Goal: Communication & Community: Answer question/provide support

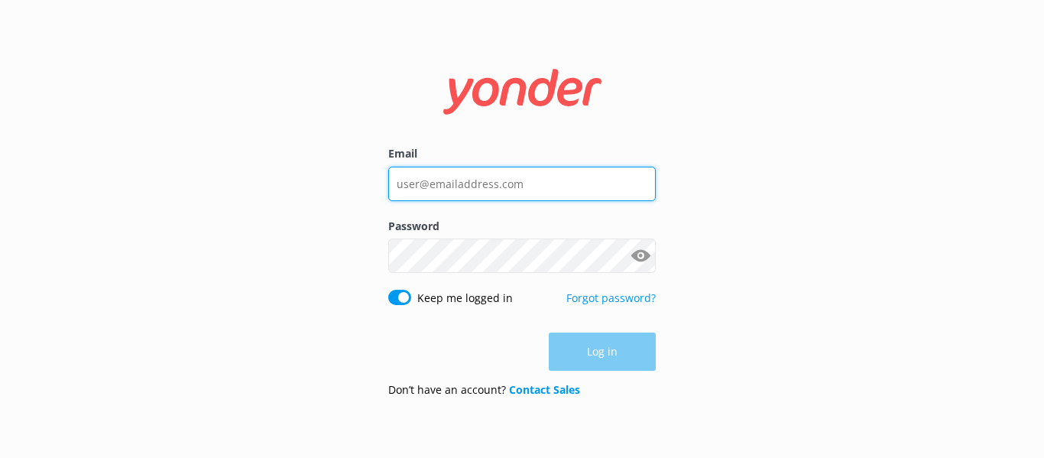
type input "[EMAIL_ADDRESS][DOMAIN_NAME]"
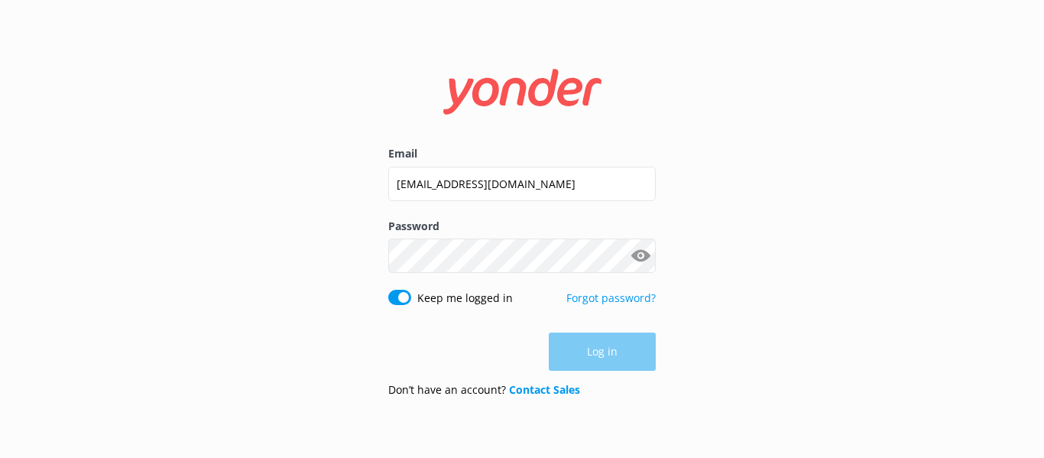
click at [618, 356] on div "Log in" at bounding box center [522, 352] width 268 height 38
click at [605, 354] on button "Log in" at bounding box center [602, 352] width 107 height 38
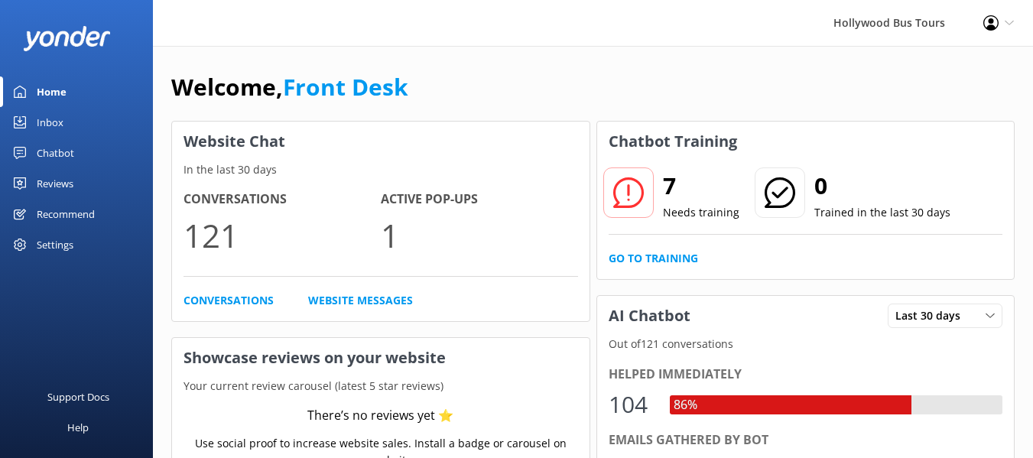
click at [52, 92] on div "Home" at bounding box center [52, 91] width 30 height 31
click at [54, 124] on div "Inbox" at bounding box center [50, 122] width 27 height 31
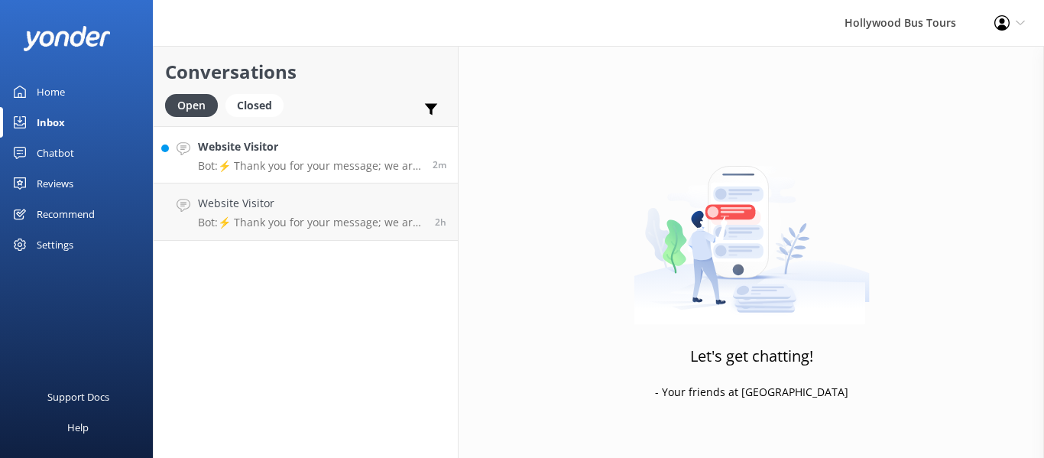
click at [309, 172] on p "Bot: ⚡ Thank you for your message; we are connecting you to a team member who w…" at bounding box center [309, 166] width 223 height 14
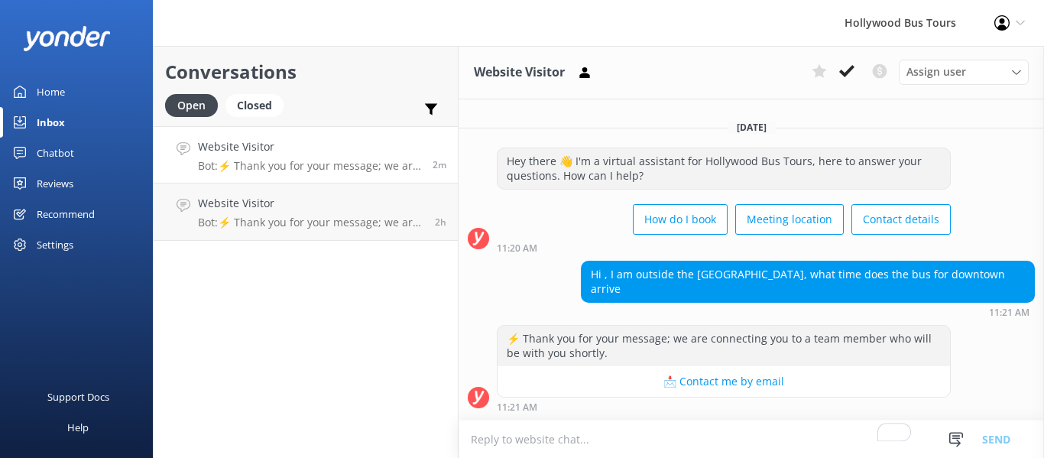
click at [527, 443] on textarea "To enrich screen reader interactions, please activate Accessibility in Grammarl…" at bounding box center [752, 438] width 586 height 37
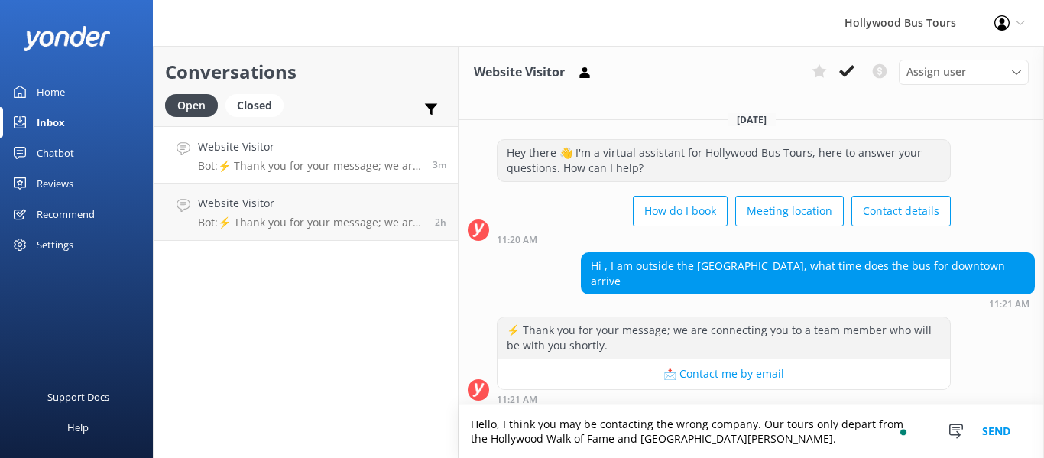
type textarea "Hello, I think you may be contacting the wrong company. Our tours only depart f…"
click at [1001, 433] on button "Send" at bounding box center [996, 431] width 57 height 53
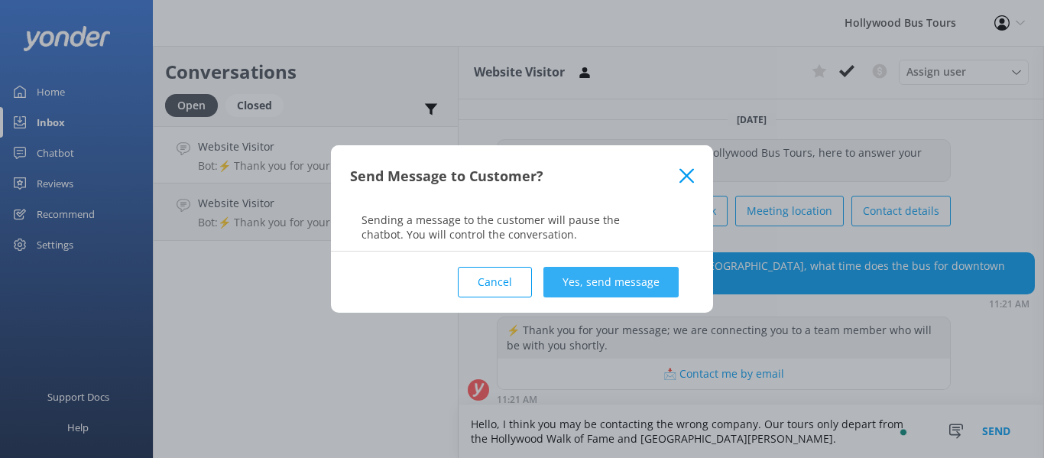
click at [581, 280] on button "Yes, send message" at bounding box center [611, 282] width 135 height 31
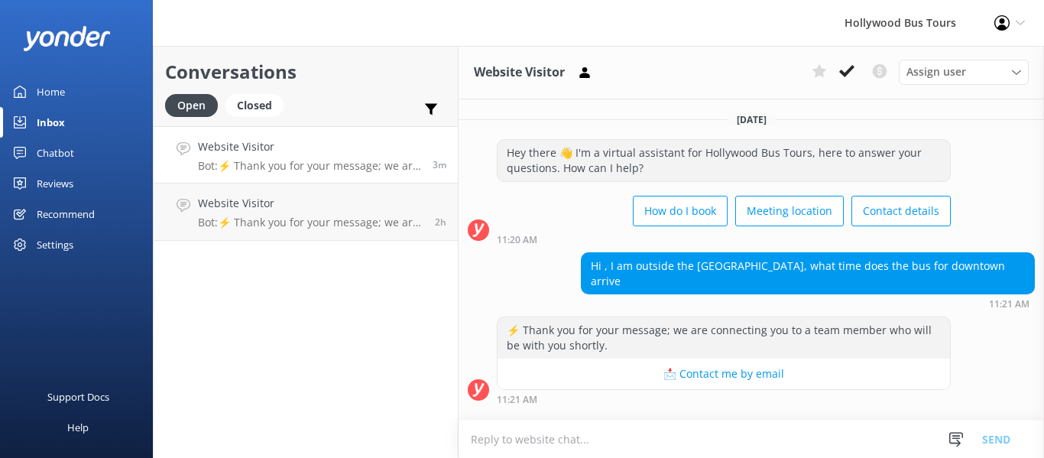
scroll to position [91, 0]
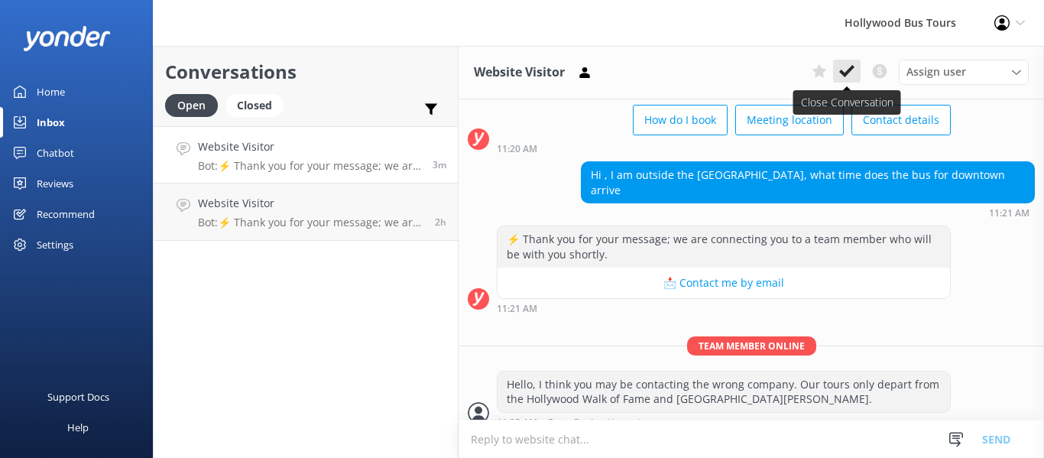
click at [849, 73] on use at bounding box center [846, 71] width 15 height 12
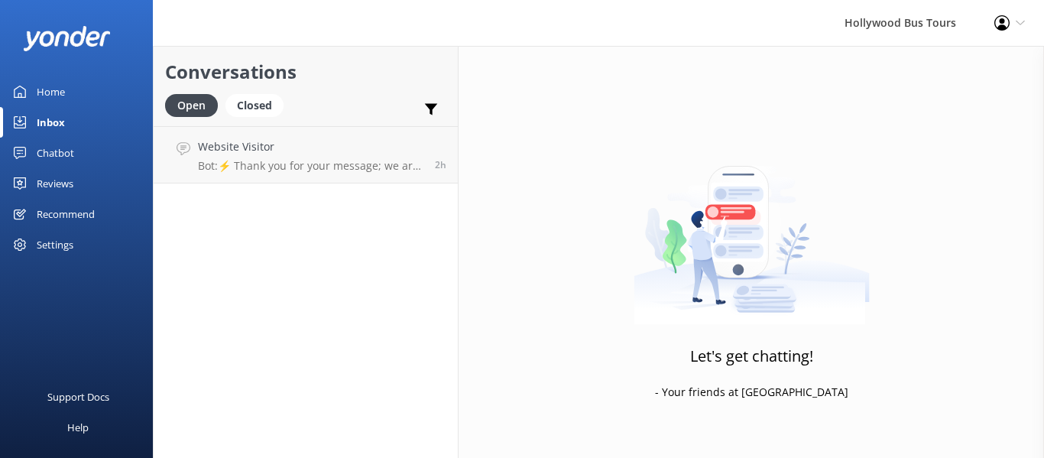
click at [294, 211] on div "Conversations Open Closed Important Converted Assigned to me Unassigned Website…" at bounding box center [306, 252] width 306 height 412
click at [318, 152] on h4 "Website Visitor" at bounding box center [311, 146] width 226 height 17
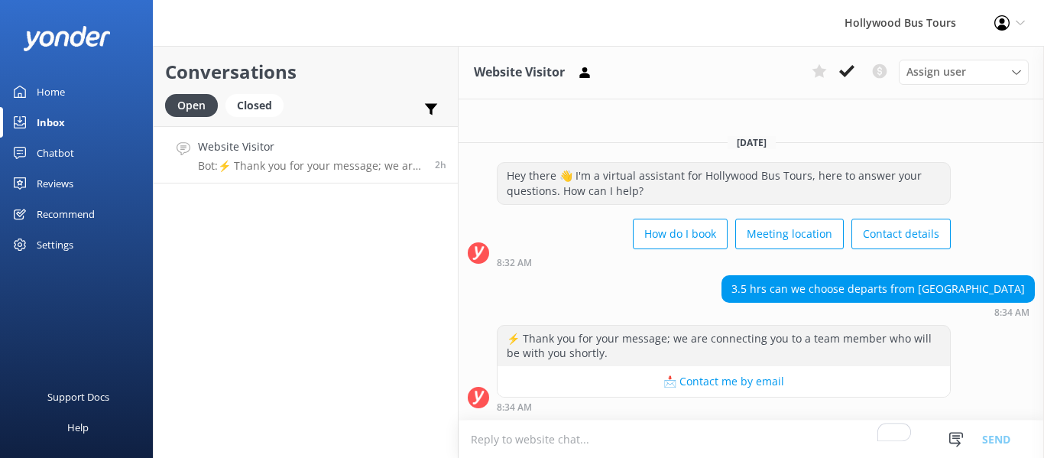
click at [551, 432] on textarea "To enrich screen reader interactions, please activate Accessibility in Grammarl…" at bounding box center [752, 438] width 586 height 37
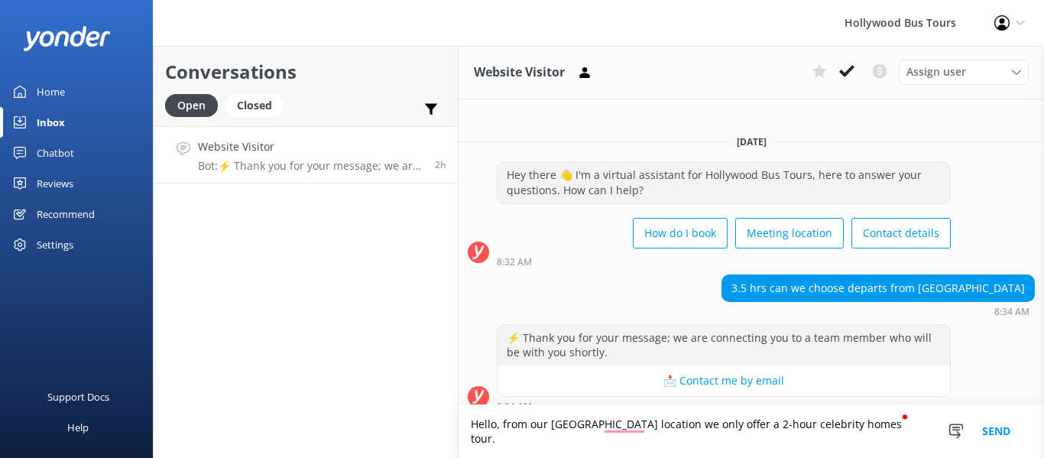
click at [505, 438] on textarea "Hello, from our [GEOGRAPHIC_DATA] location we only offer a 2-hour celebrity hom…" at bounding box center [752, 431] width 586 height 53
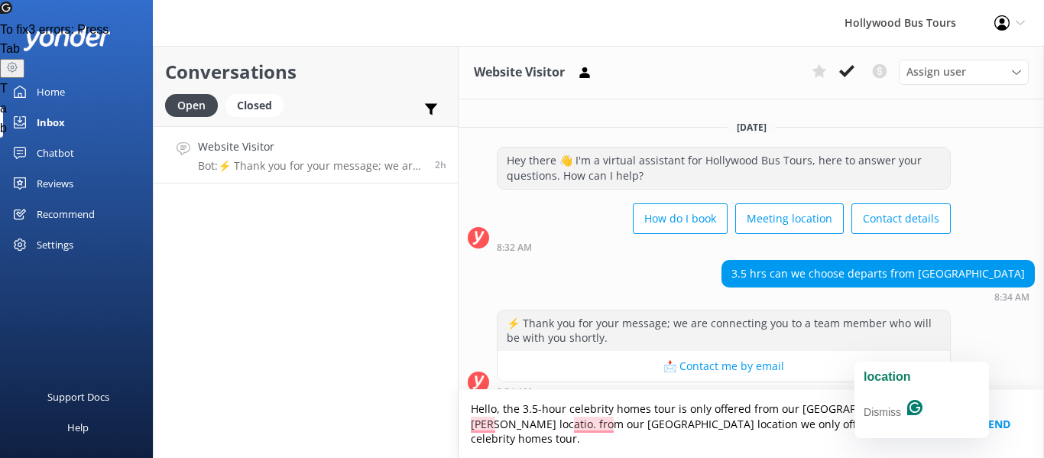
click at [875, 420] on textarea "Hello, the 3.5-hour celebrity homes tour is only offered from our [GEOGRAPHIC_D…" at bounding box center [752, 424] width 586 height 68
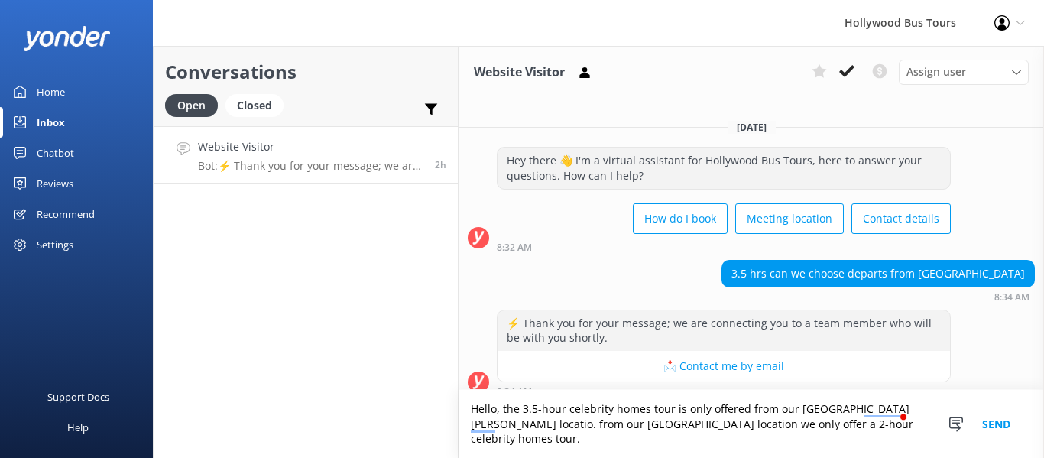
click at [875, 420] on textarea "Hello, the 3.5-hour celebrity homes tour is only offered from our [GEOGRAPHIC_D…" at bounding box center [752, 424] width 586 height 68
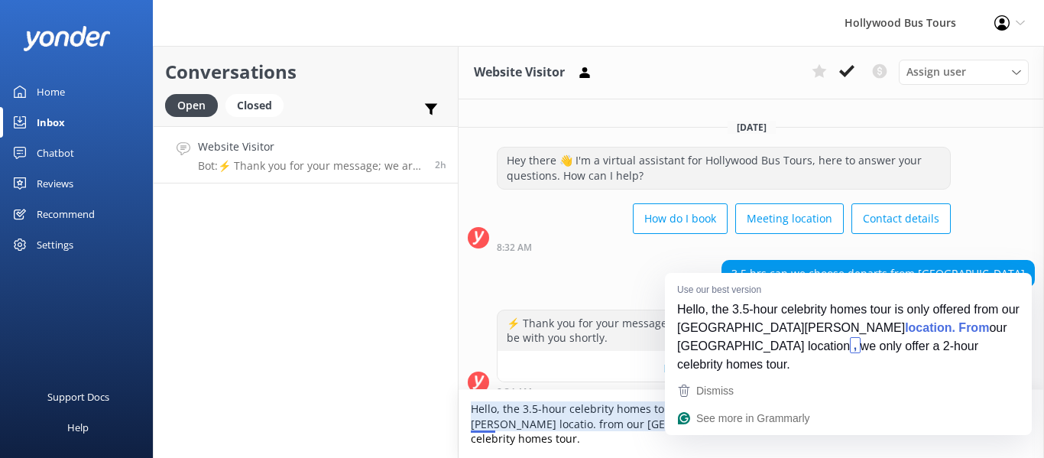
click at [878, 430] on textarea "Hello, the 3.5-hour celebrity homes tour is only offered from our [GEOGRAPHIC_D…" at bounding box center [752, 424] width 586 height 68
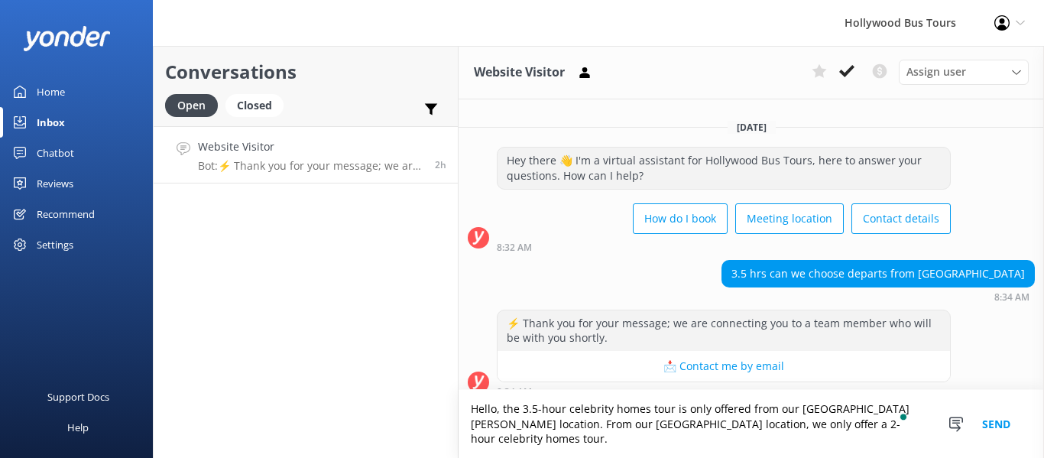
type textarea "Hello, the 3.5-hour celebrity homes tour is only offered from our [GEOGRAPHIC_D…"
click at [995, 430] on button "Send" at bounding box center [996, 424] width 57 height 68
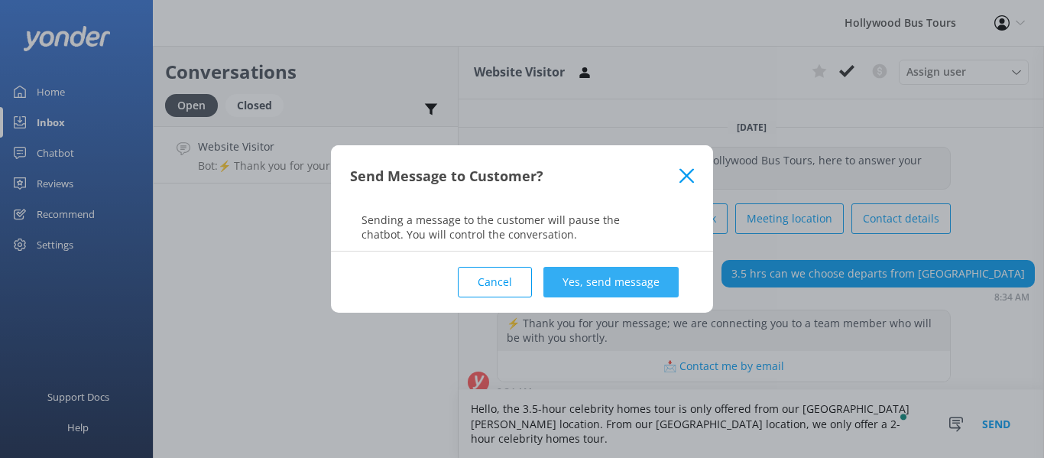
click at [623, 269] on button "Yes, send message" at bounding box center [611, 282] width 135 height 31
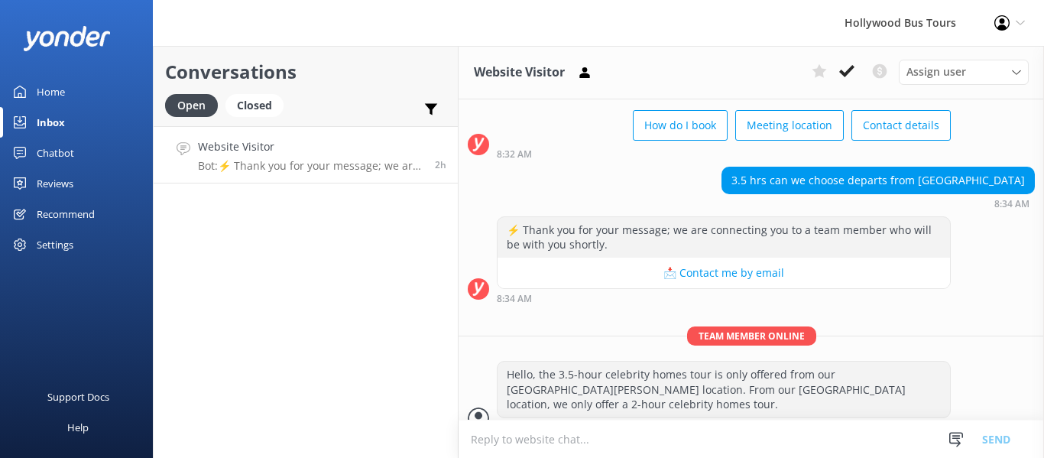
scroll to position [91, 0]
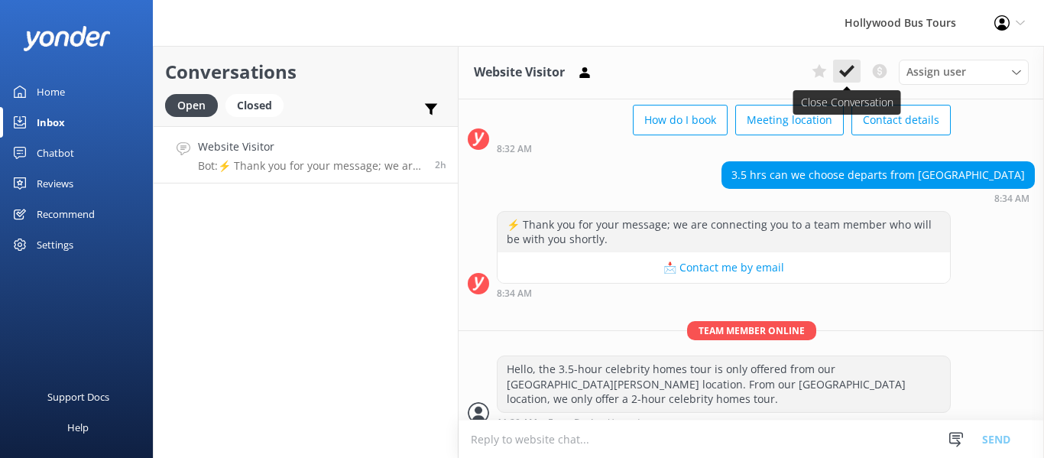
click at [845, 73] on use at bounding box center [846, 71] width 15 height 12
